Goal: Information Seeking & Learning: Learn about a topic

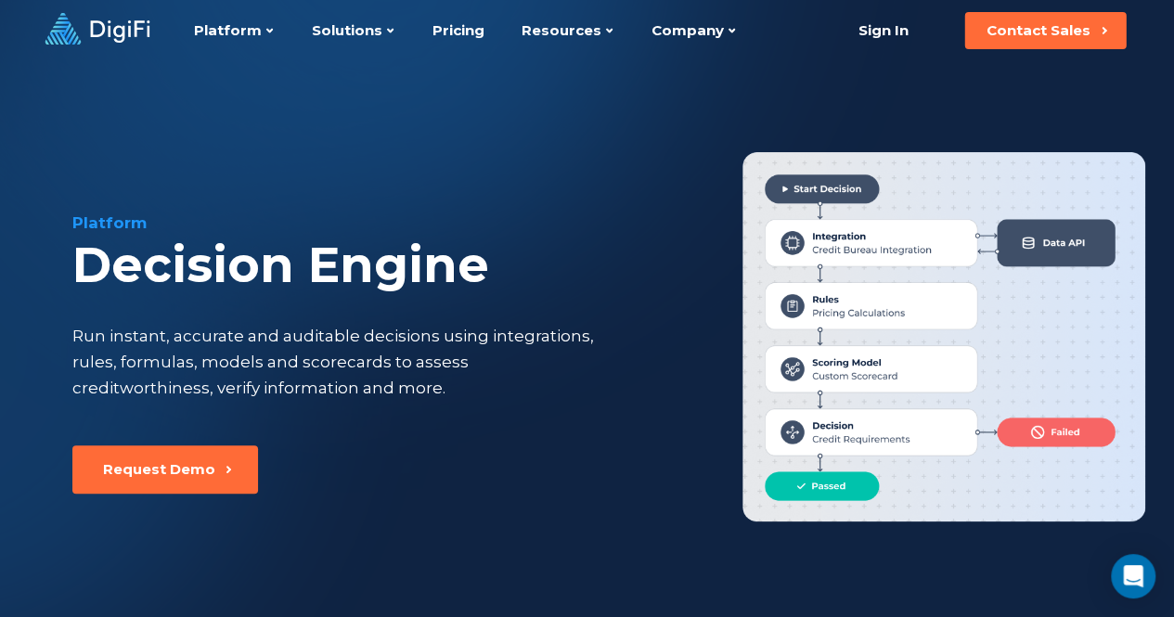
click at [130, 16] on icon at bounding box center [97, 29] width 105 height 32
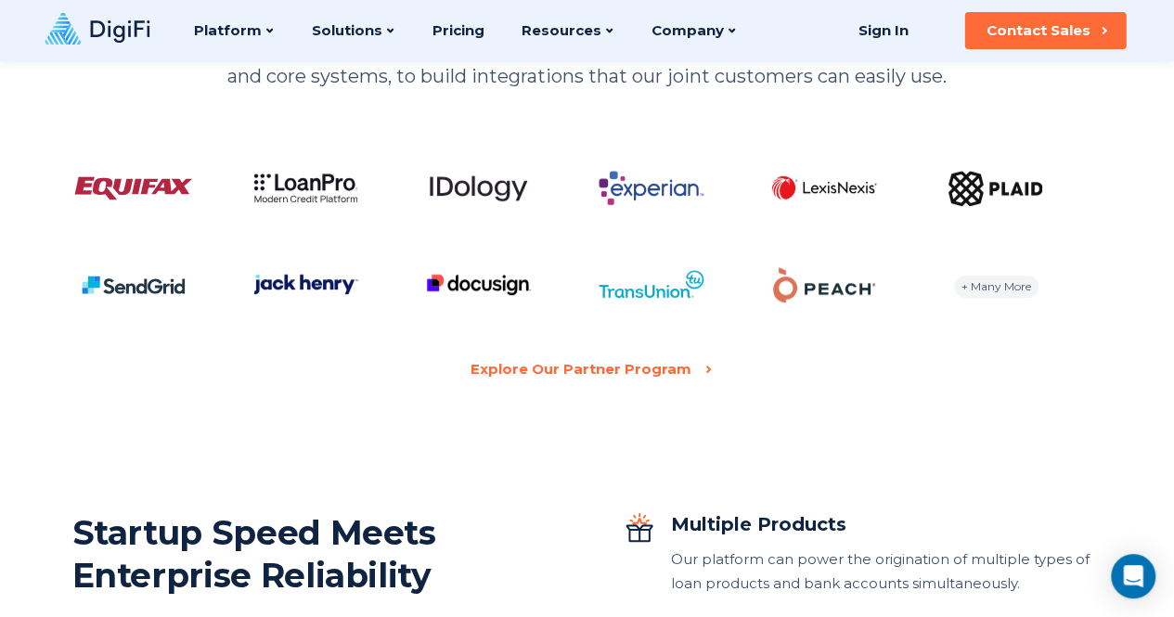
scroll to position [3736, 0]
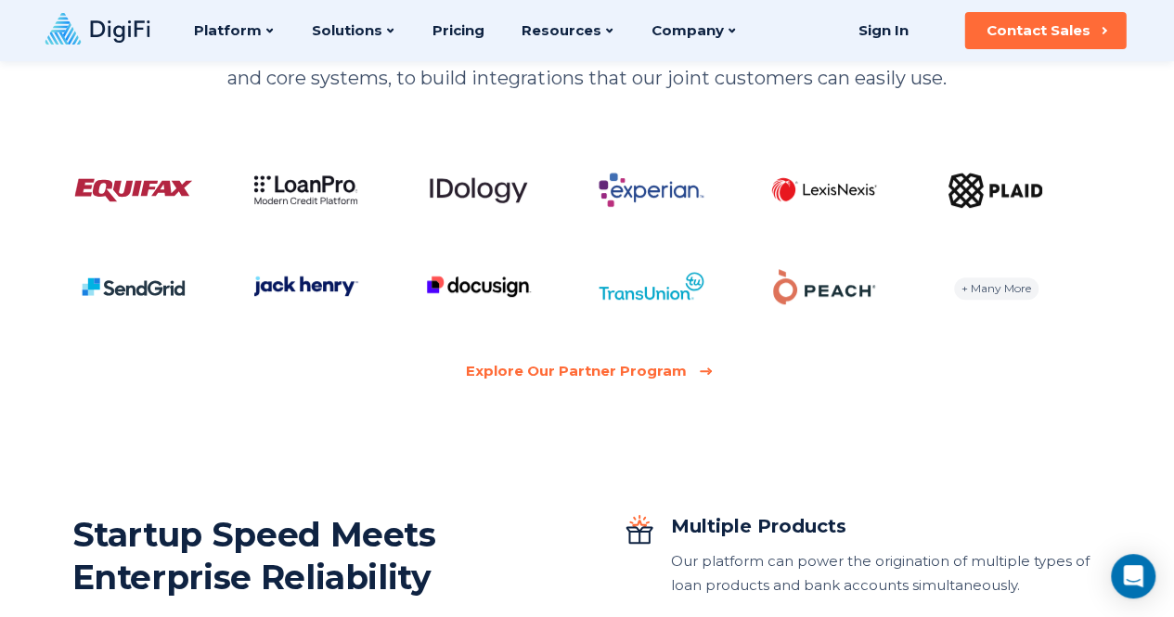
click at [595, 372] on div "Explore Our Partner Program" at bounding box center [576, 371] width 221 height 24
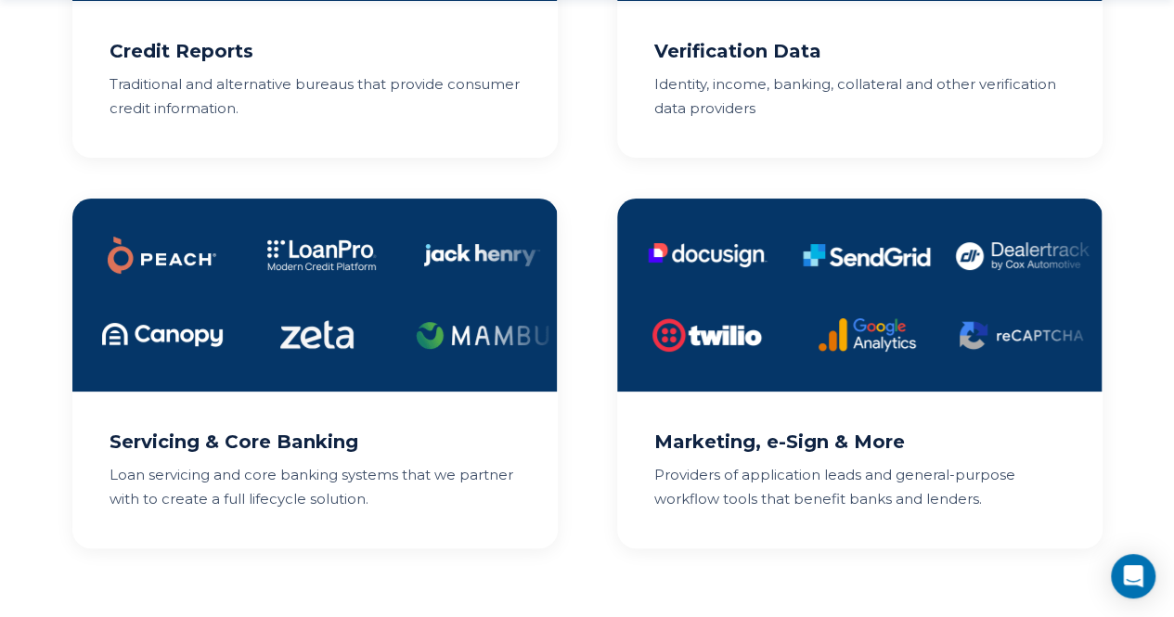
scroll to position [1520, 0]
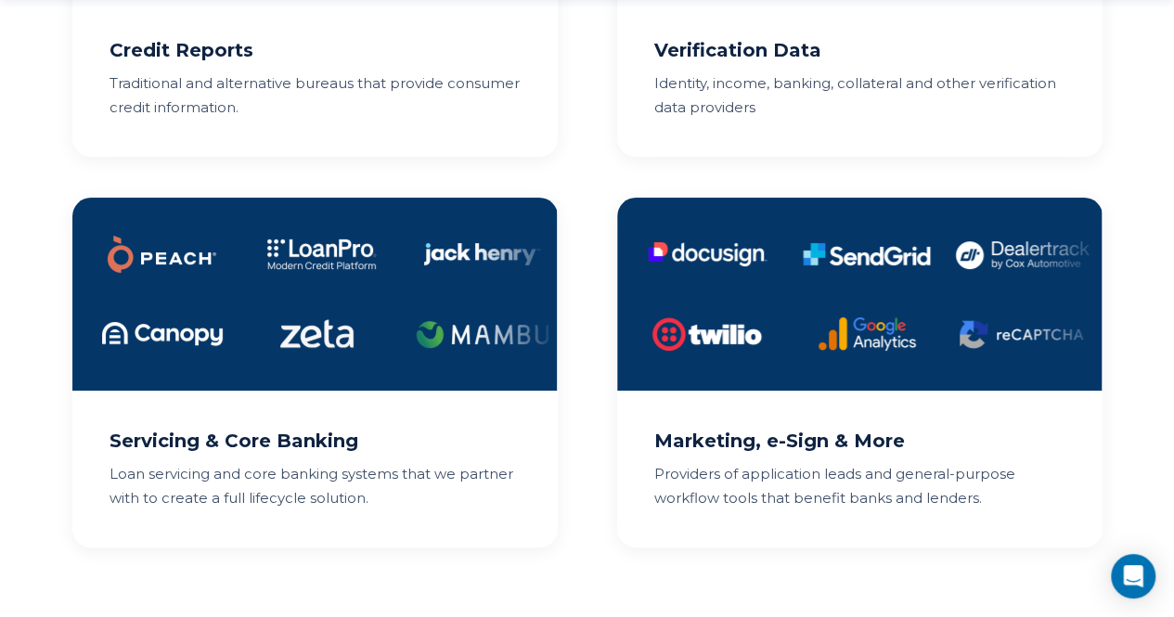
click at [326, 295] on img at bounding box center [314, 294] width 485 height 193
click at [326, 482] on p "Loan servicing and core banking systems that we partner with to create a full l…" at bounding box center [315, 486] width 411 height 48
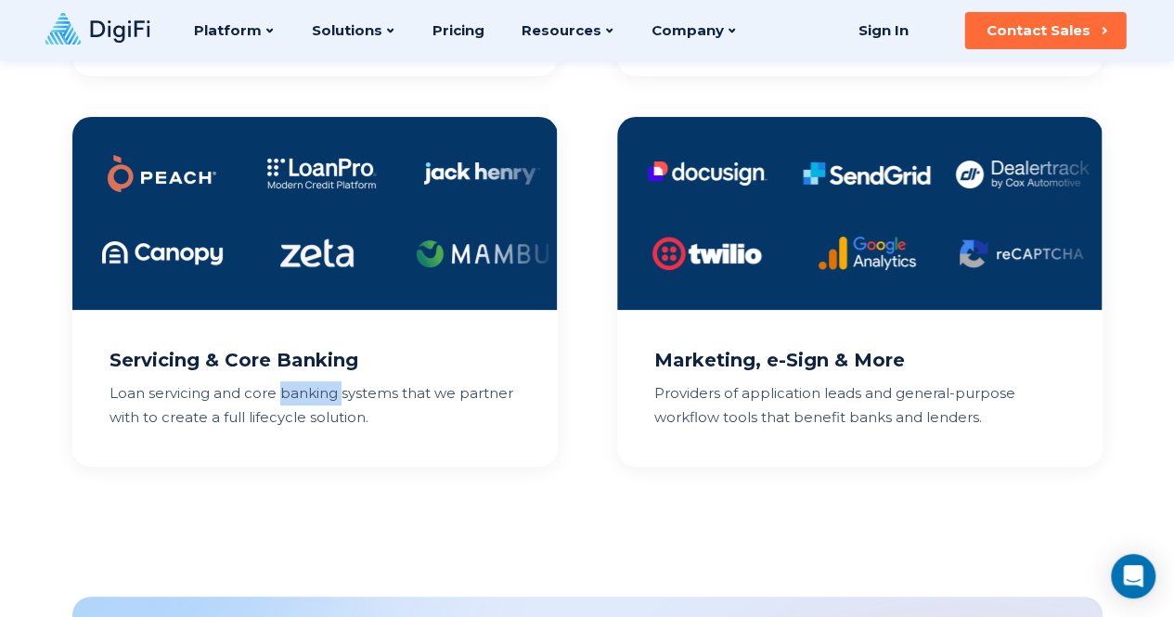
scroll to position [1580, 0]
